Goal: Task Accomplishment & Management: Complete application form

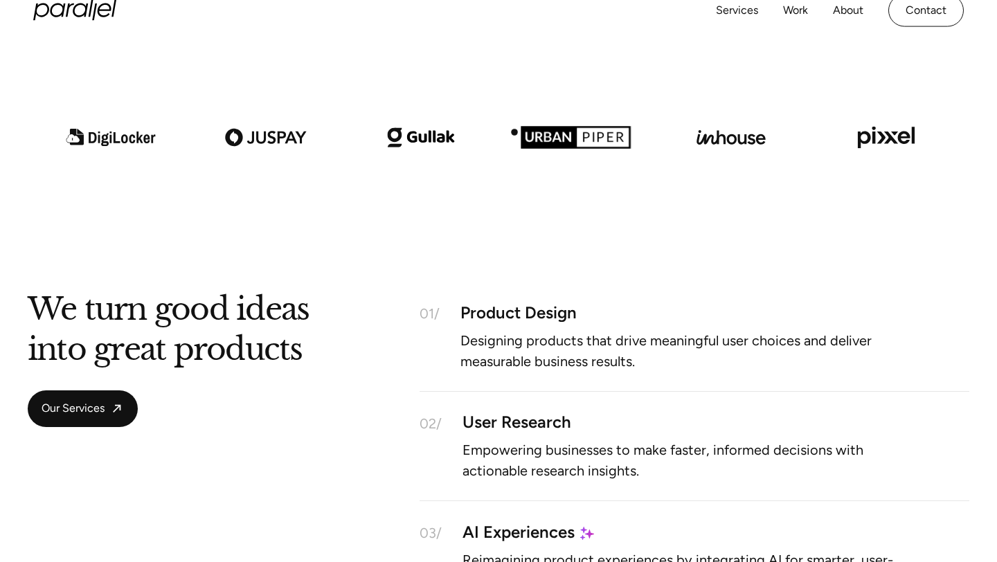
scroll to position [1006, 0]
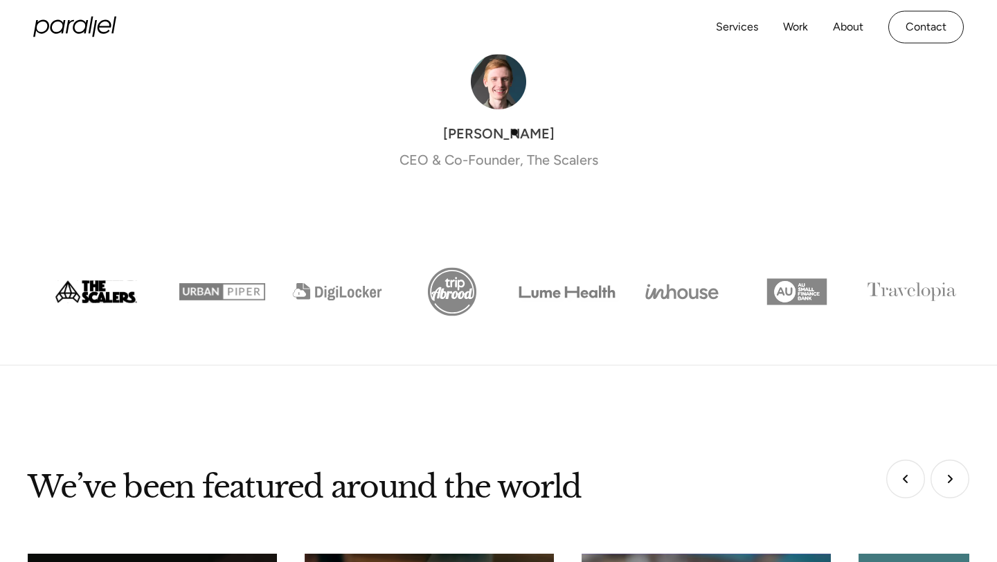
click at [514, 150] on div "CEO & Co-Founder, The Scalers" at bounding box center [498, 160] width 199 height 21
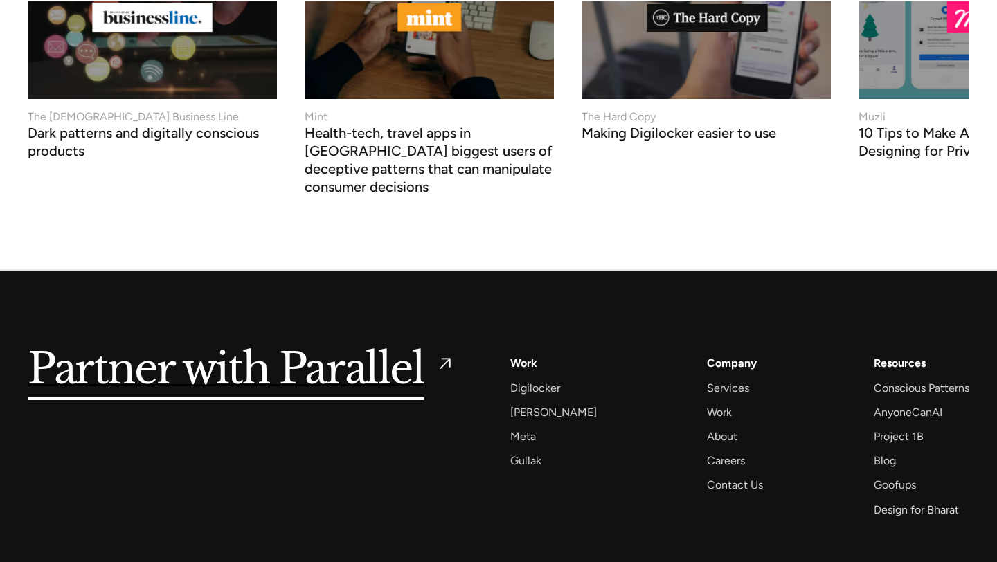
scroll to position [5585, 0]
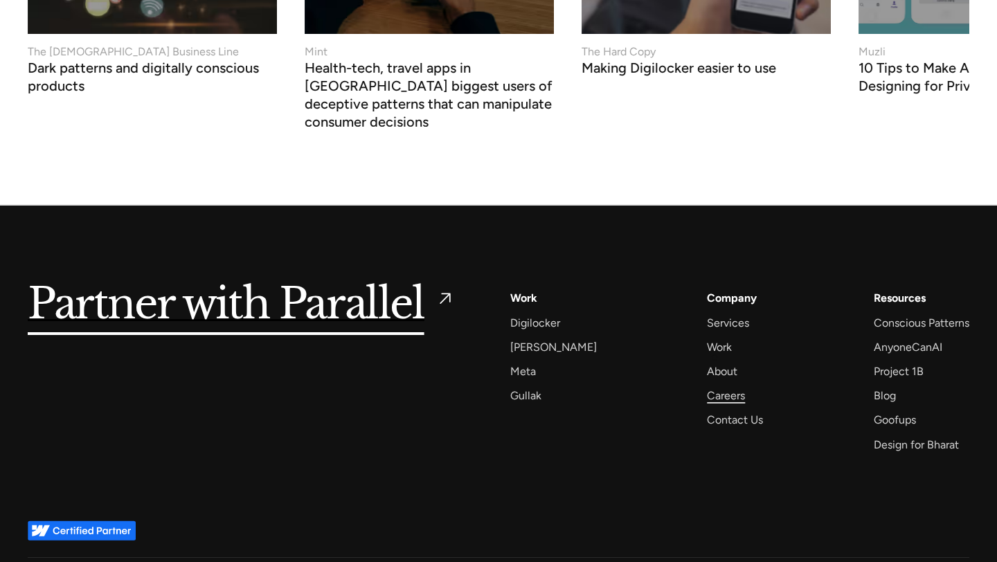
click at [714, 386] on div "Careers" at bounding box center [726, 395] width 38 height 19
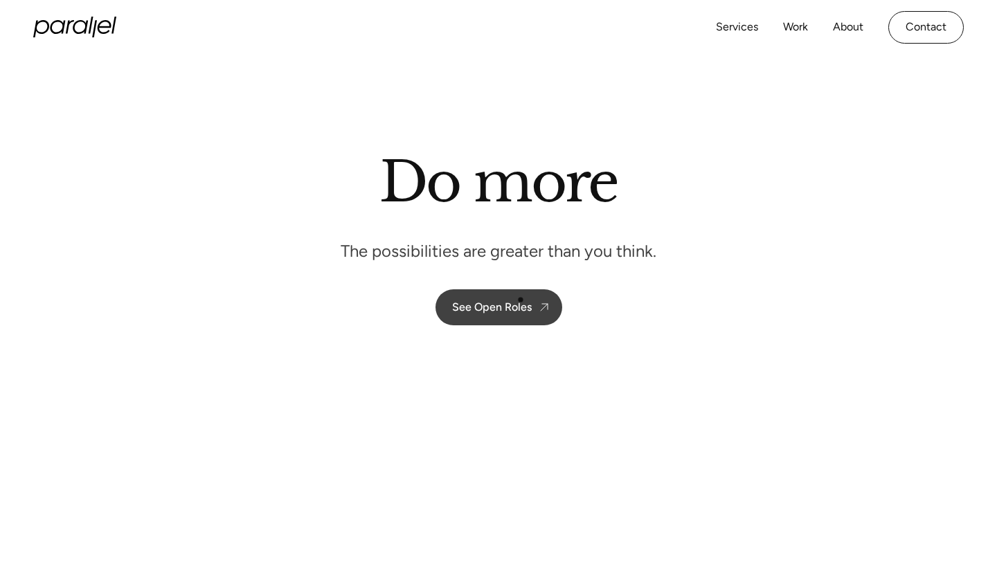
click at [521, 300] on link "See Open Roles" at bounding box center [498, 307] width 127 height 36
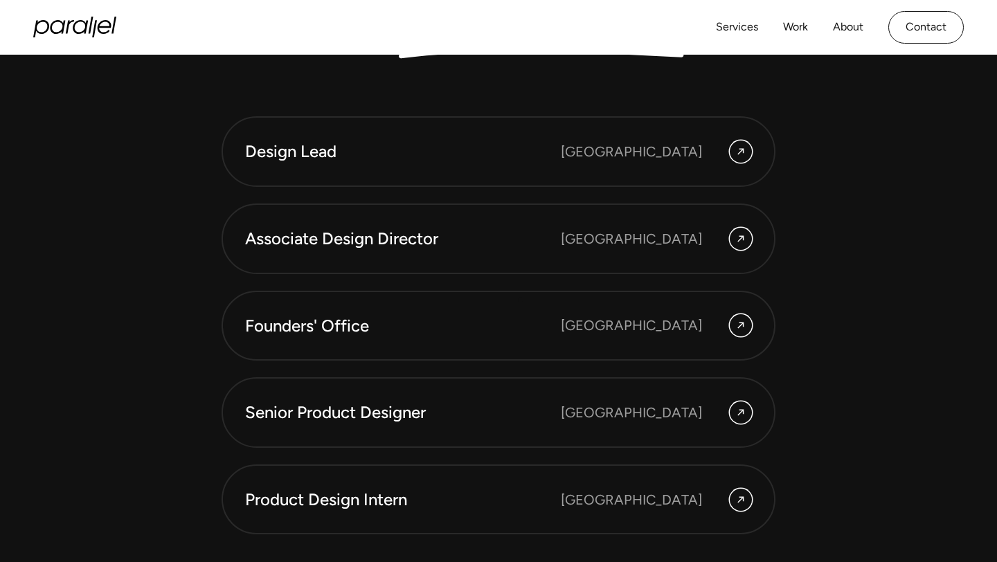
scroll to position [3713, 0]
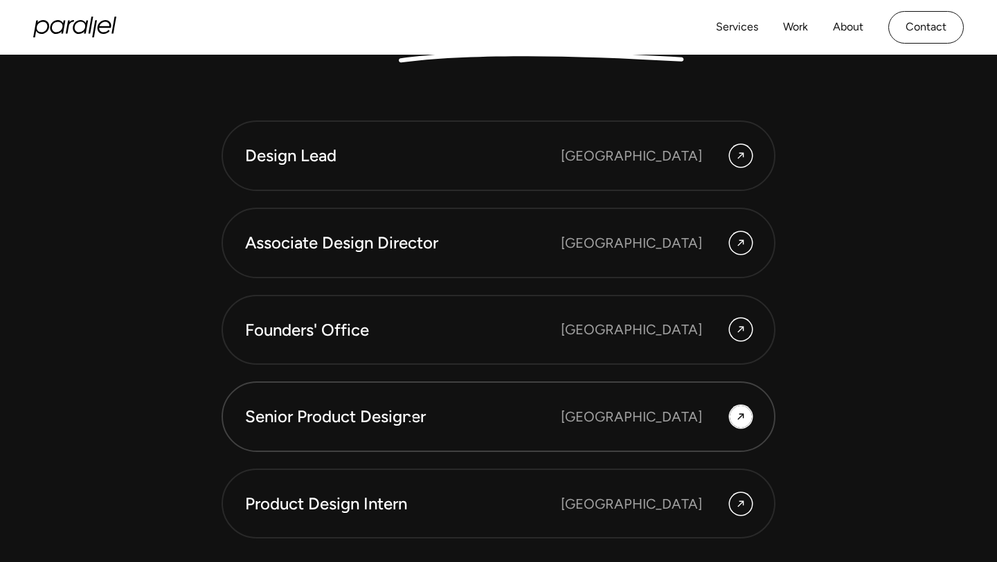
click at [411, 419] on div "Senior Product Designer" at bounding box center [403, 417] width 316 height 24
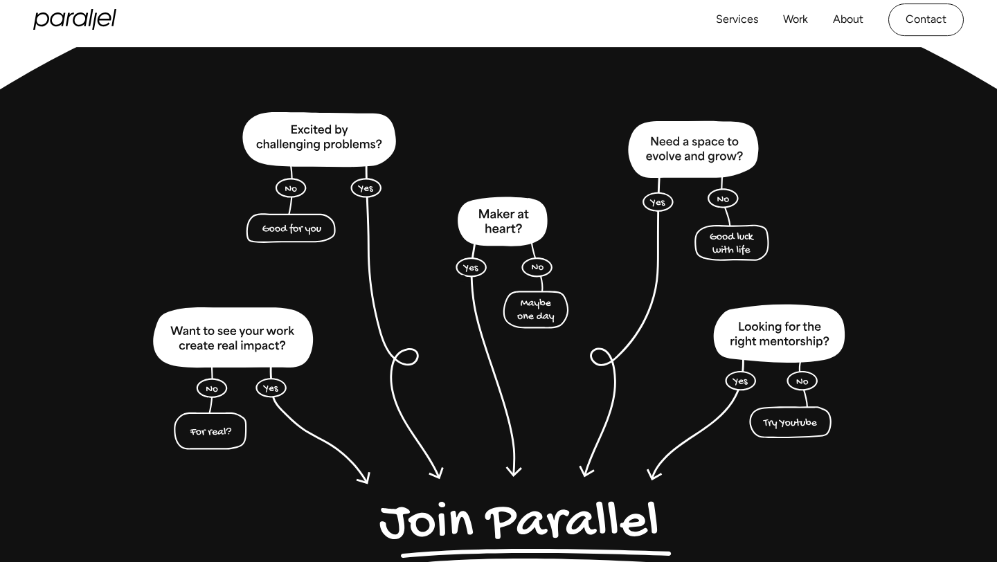
scroll to position [3214, 0]
